Goal: Use online tool/utility

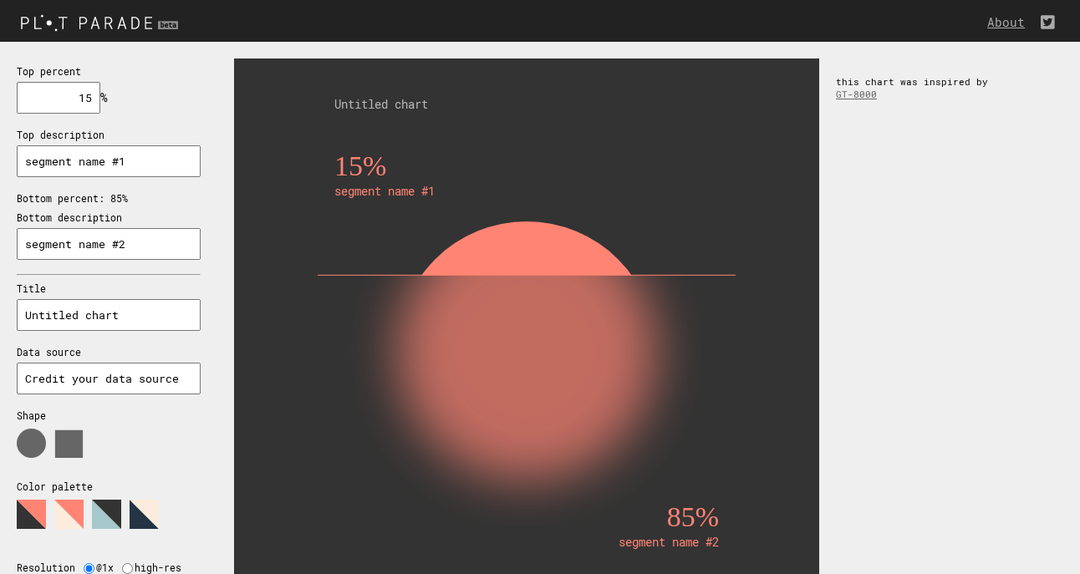
click at [94, 18] on img at bounding box center [101, 22] width 203 height 28
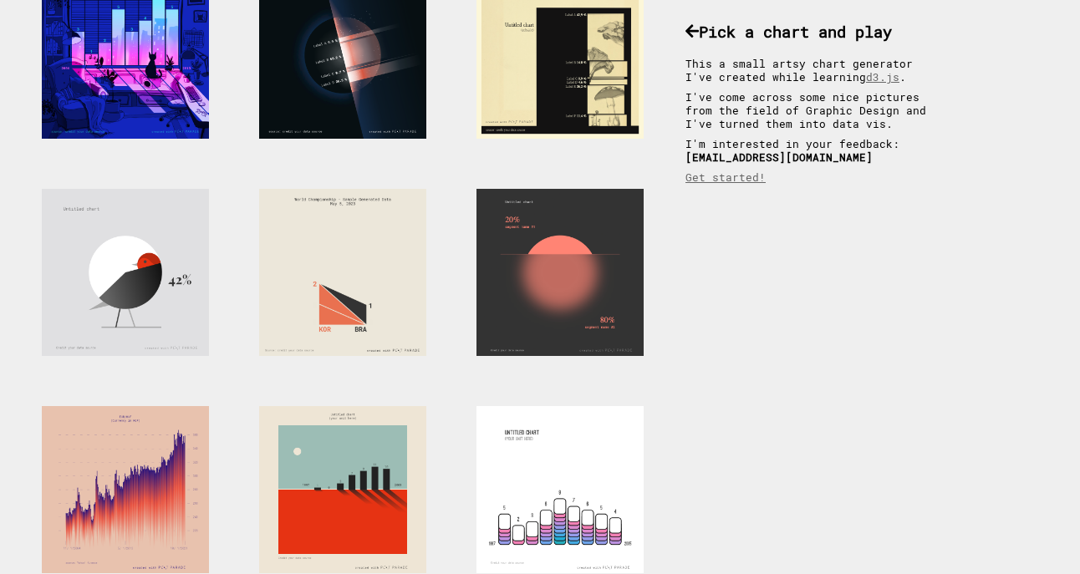
scroll to position [145, 0]
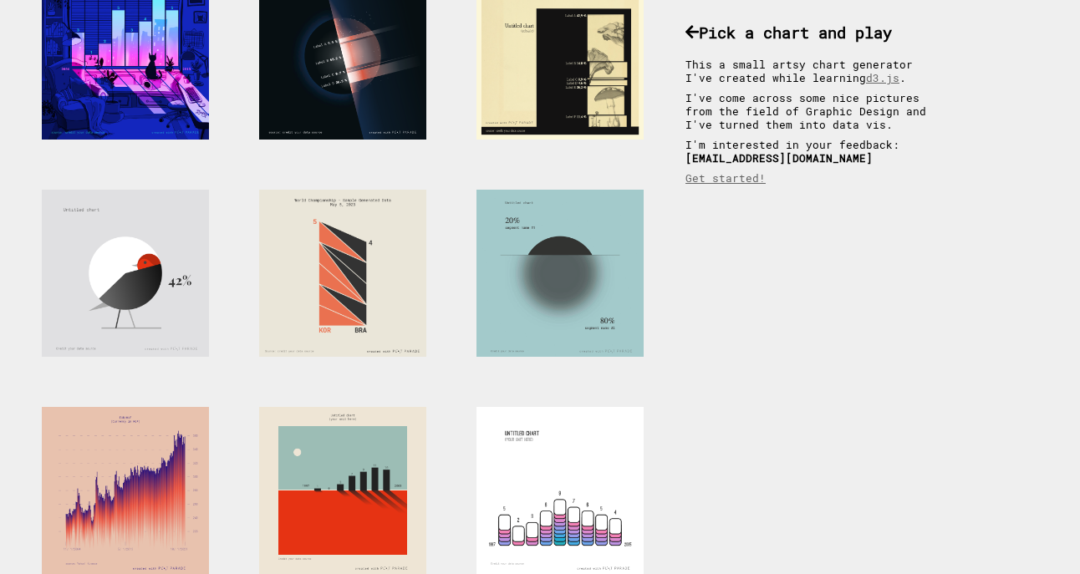
click at [505, 304] on div at bounding box center [559, 273] width 167 height 167
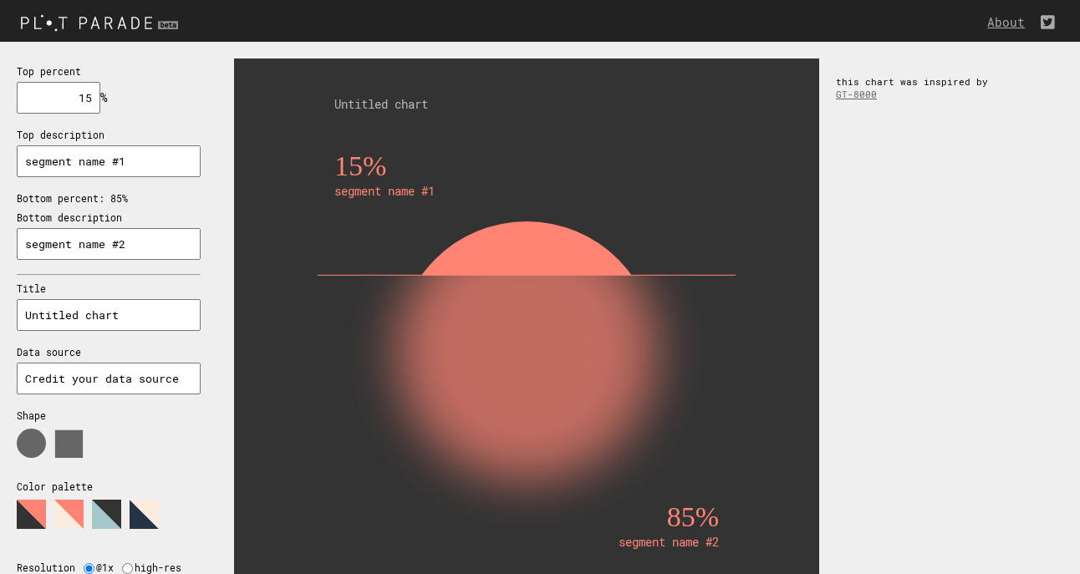
scroll to position [86, 0]
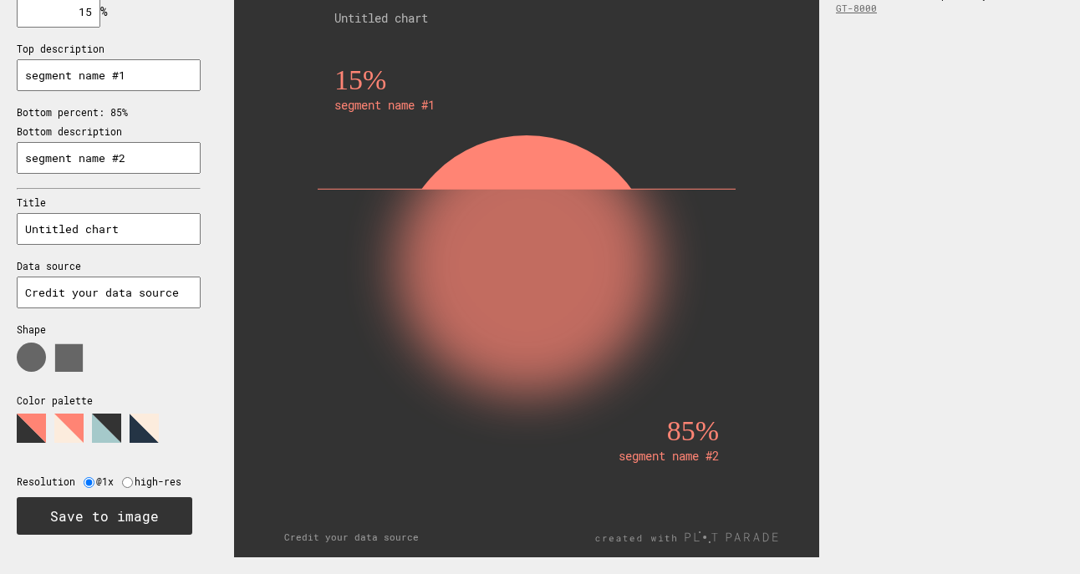
click at [79, 292] on input "Credit your data source" at bounding box center [109, 293] width 184 height 32
click at [54, 352] on icon at bounding box center [100, 364] width 167 height 42
click at [32, 357] on use at bounding box center [31, 357] width 29 height 29
click at [64, 424] on polygon at bounding box center [68, 428] width 29 height 29
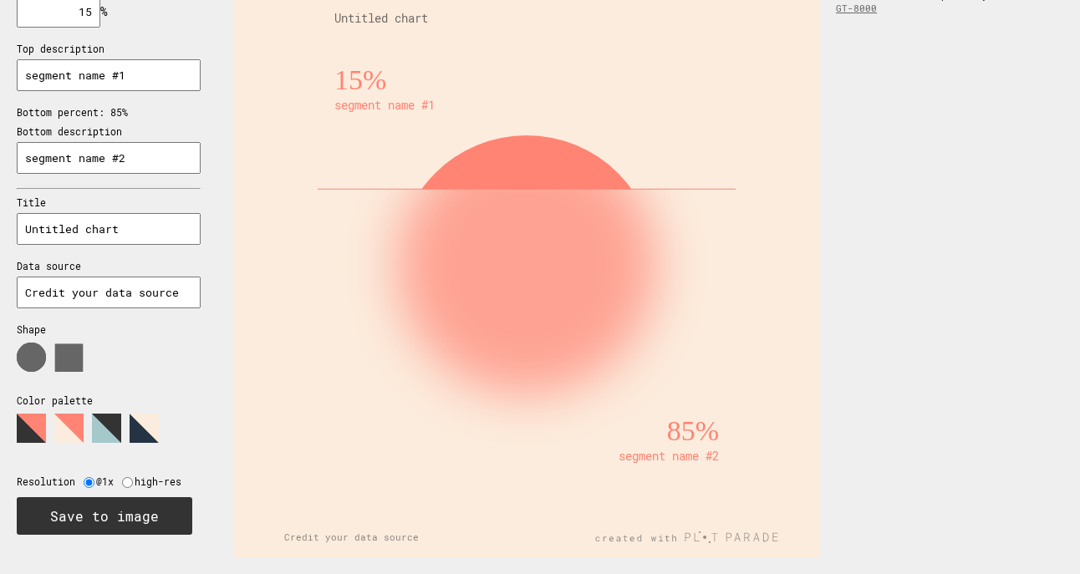
click at [98, 432] on polygon at bounding box center [106, 428] width 29 height 29
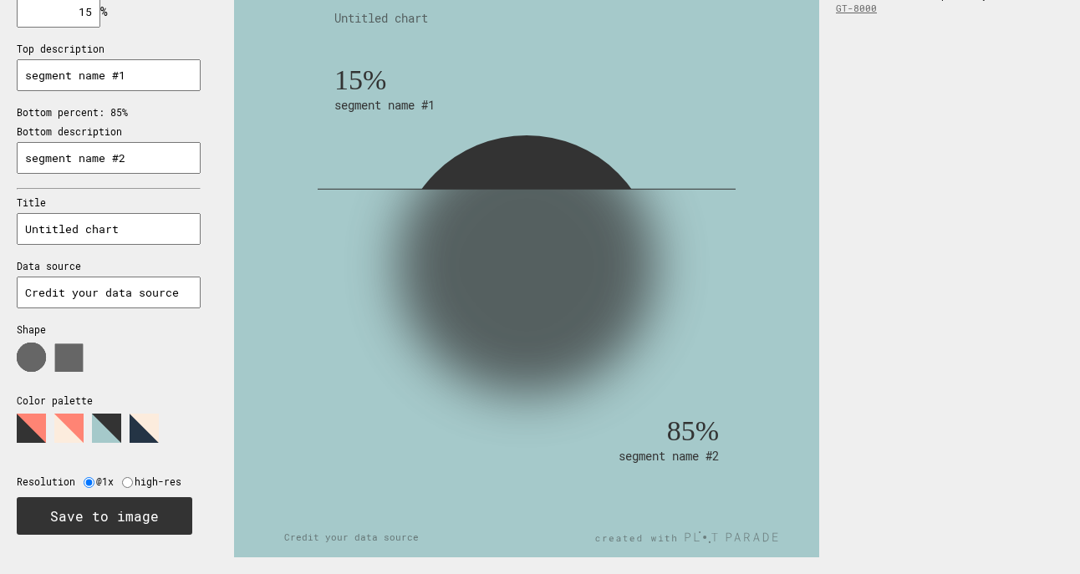
click at [137, 438] on polygon at bounding box center [144, 428] width 29 height 29
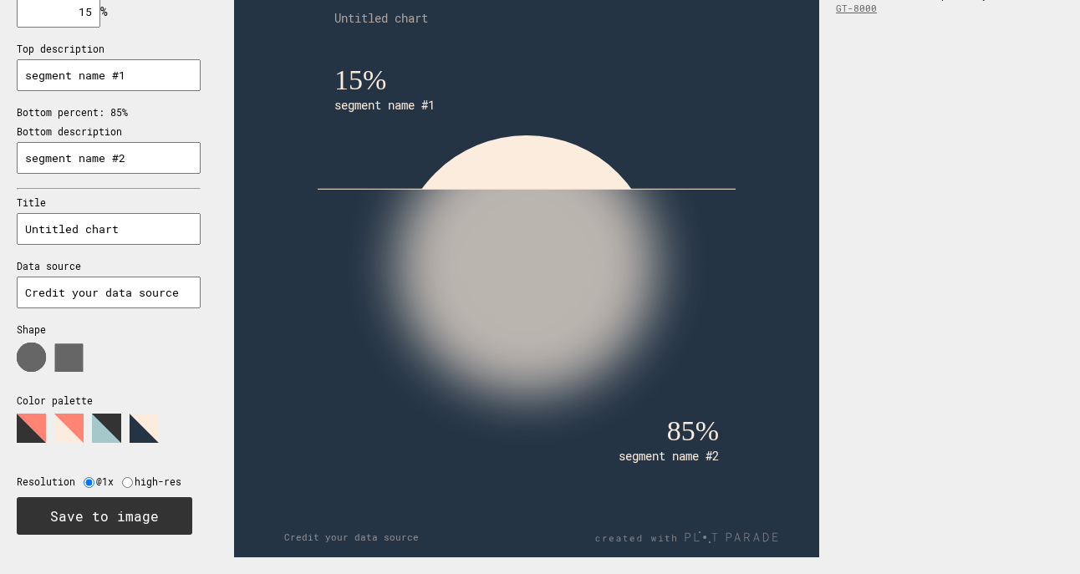
click at [40, 429] on polygon at bounding box center [31, 428] width 29 height 29
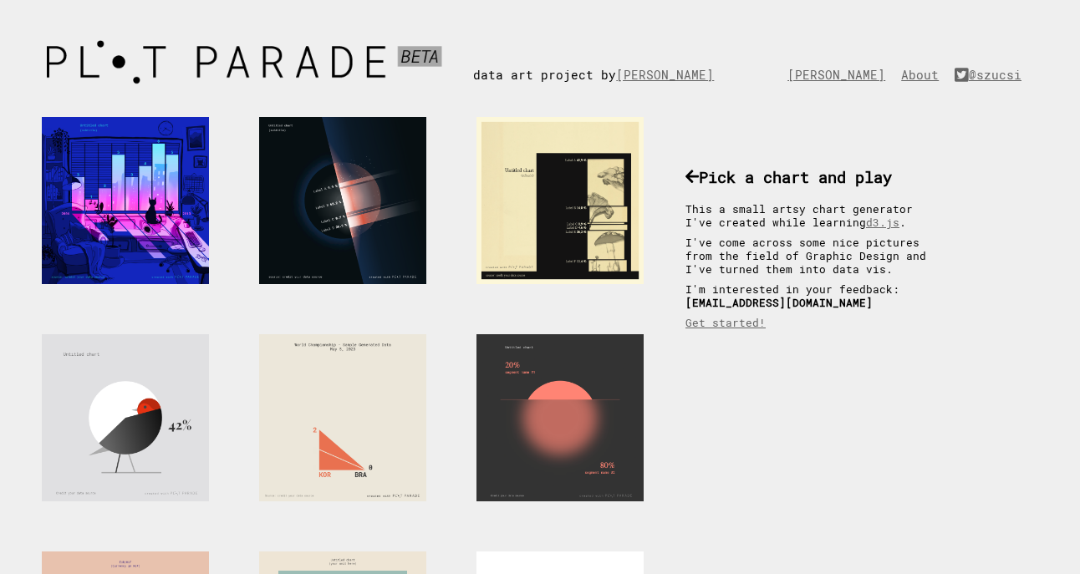
scroll to position [145, 0]
